Goal: Transaction & Acquisition: Purchase product/service

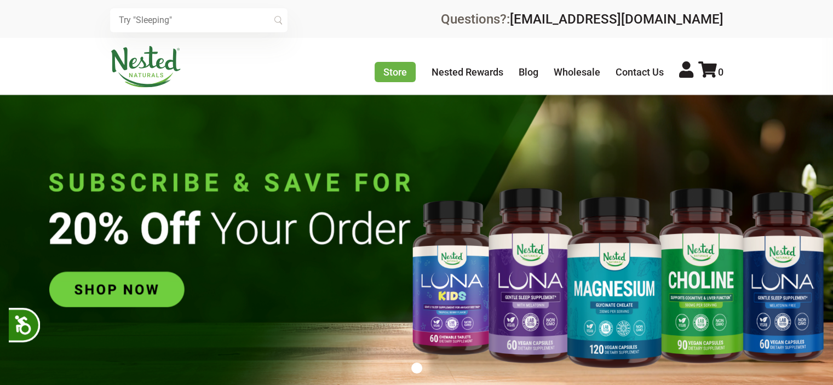
scroll to position [0, 1154]
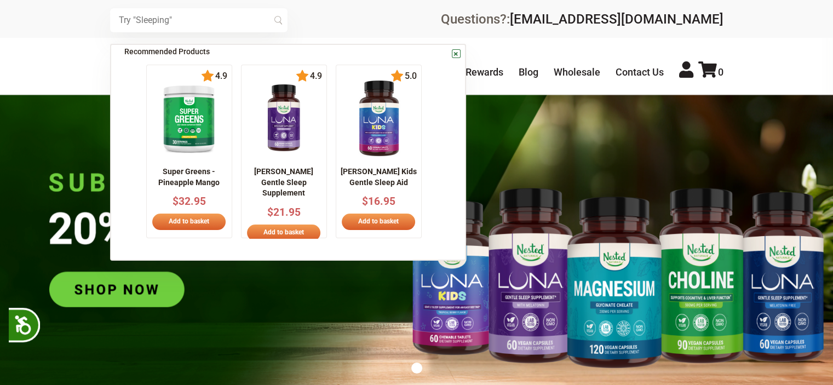
click at [243, 22] on input "text" at bounding box center [198, 20] width 177 height 24
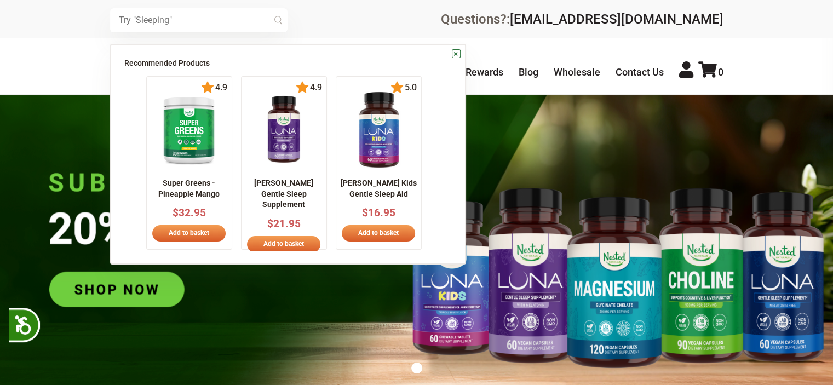
paste input "naturals"
type input "naturals"
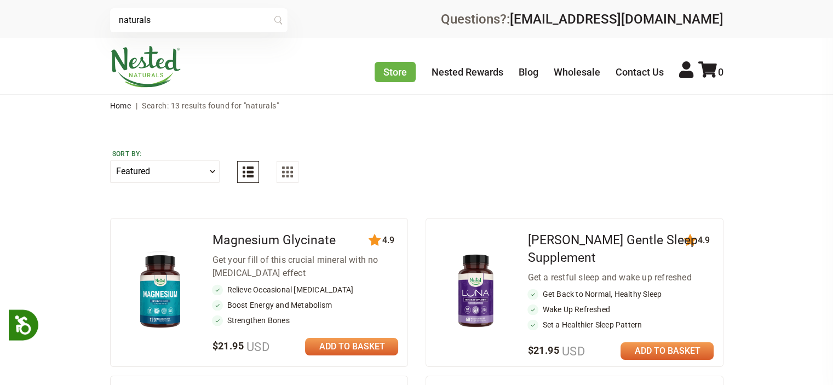
click at [164, 291] on img at bounding box center [160, 292] width 64 height 84
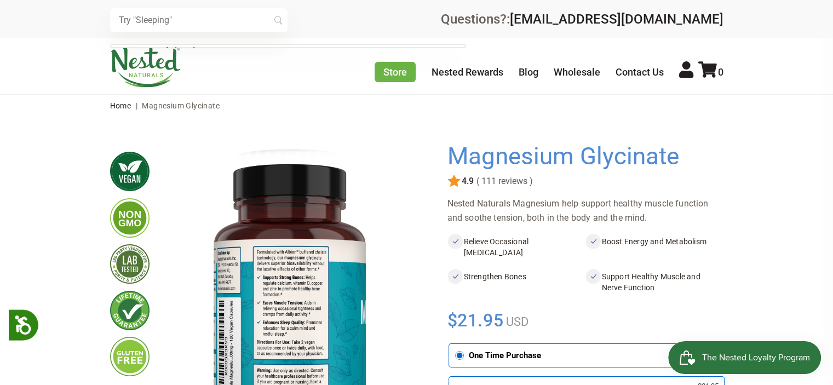
click at [174, 26] on input "text" at bounding box center [198, 20] width 177 height 24
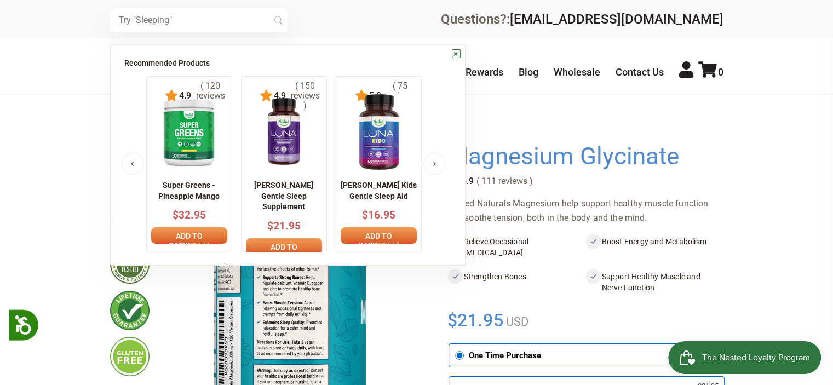
paste input "super greens"
type input "super greens"
